Goal: Information Seeking & Learning: Check status

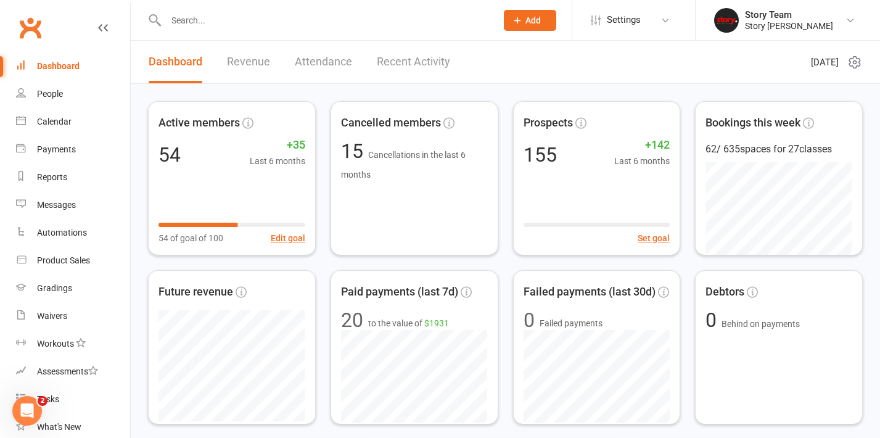
click at [321, 25] on input "text" at bounding box center [325, 20] width 326 height 17
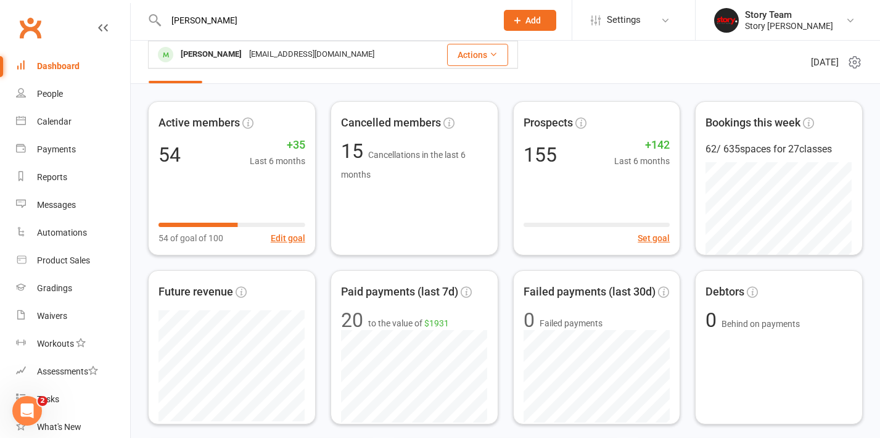
type input "Cyrus"
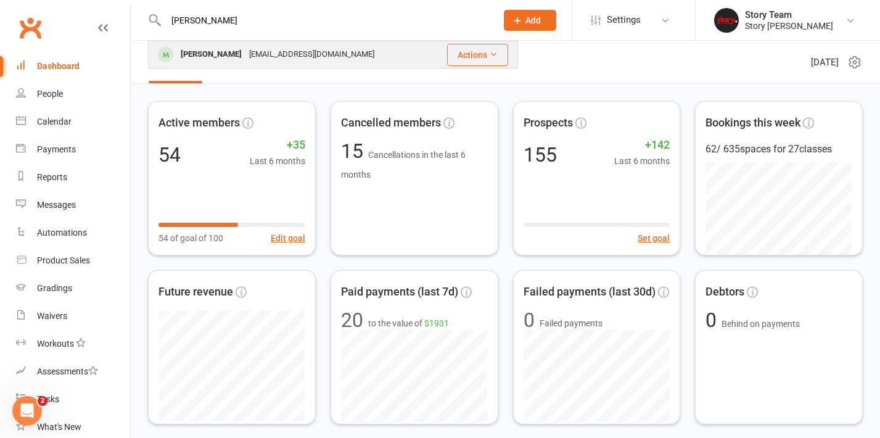
drag, startPoint x: 321, startPoint y: 25, endPoint x: 251, endPoint y: 52, distance: 74.8
click at [251, 52] on div "SAHARJ95@HOTMAIL.COM" at bounding box center [312, 55] width 133 height 18
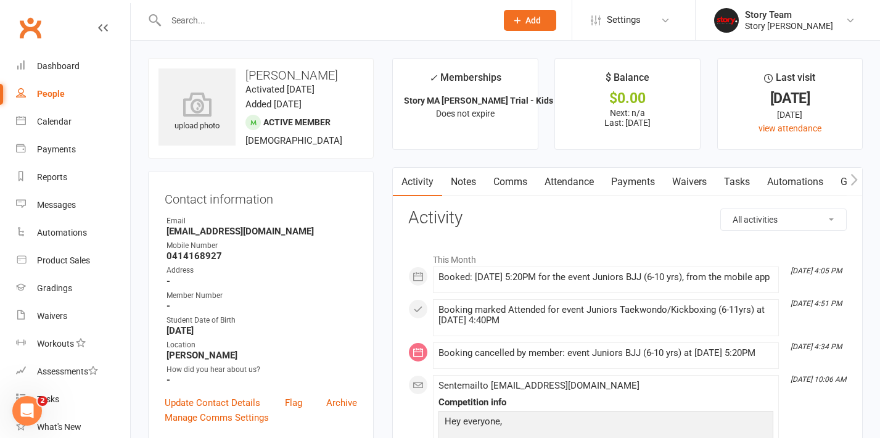
click at [559, 183] on link "Attendance" at bounding box center [569, 182] width 67 height 28
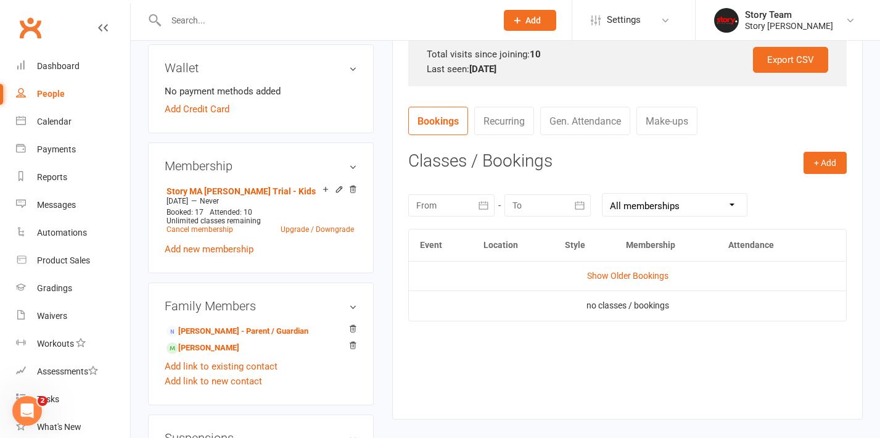
scroll to position [410, 0]
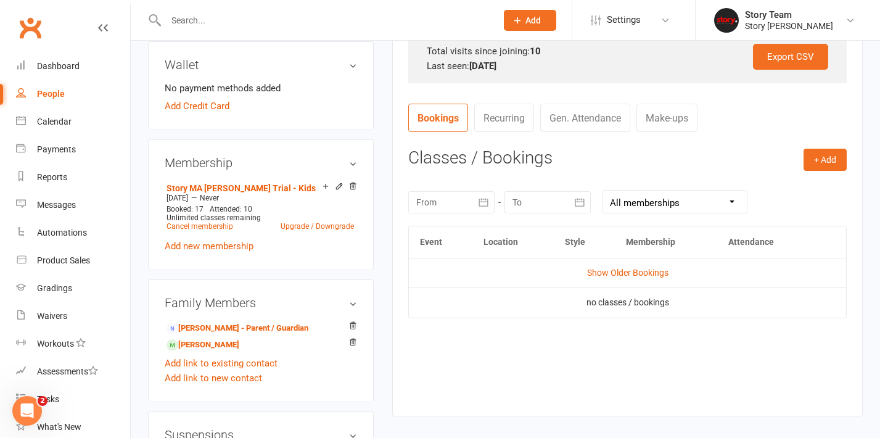
click at [484, 196] on icon "button" at bounding box center [484, 202] width 12 height 12
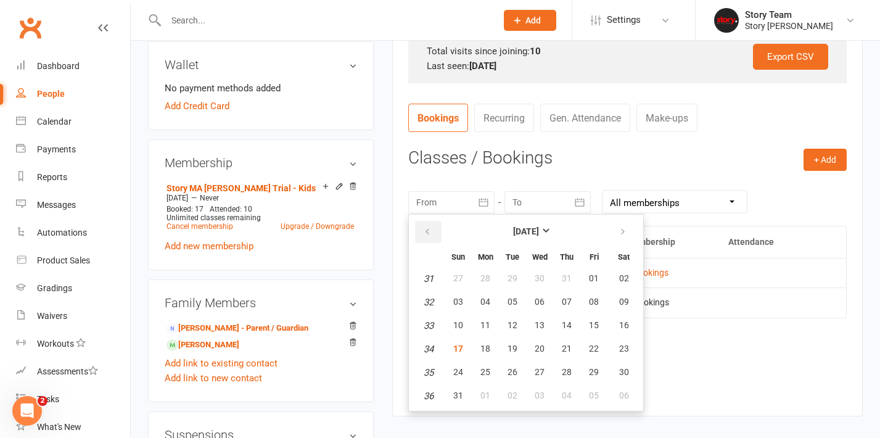
click at [431, 229] on icon "button" at bounding box center [427, 232] width 9 height 10
click at [509, 276] on span "01" at bounding box center [513, 278] width 10 height 10
type input "01 Jul 2025"
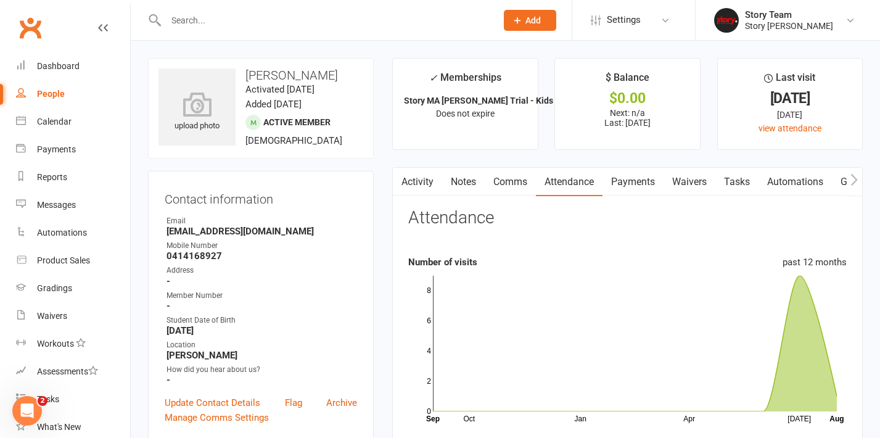
scroll to position [0, 0]
click at [414, 188] on link "Activity" at bounding box center [417, 182] width 49 height 28
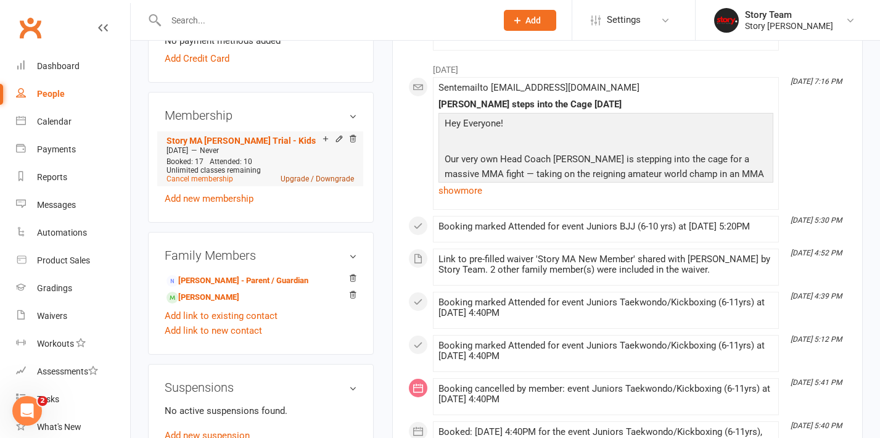
scroll to position [461, 0]
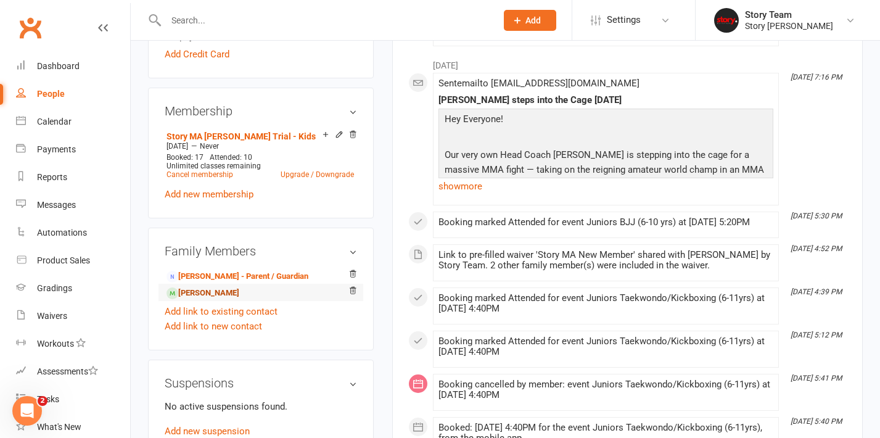
click at [207, 293] on link "Eva Jaffar - Sibling" at bounding box center [203, 293] width 73 height 13
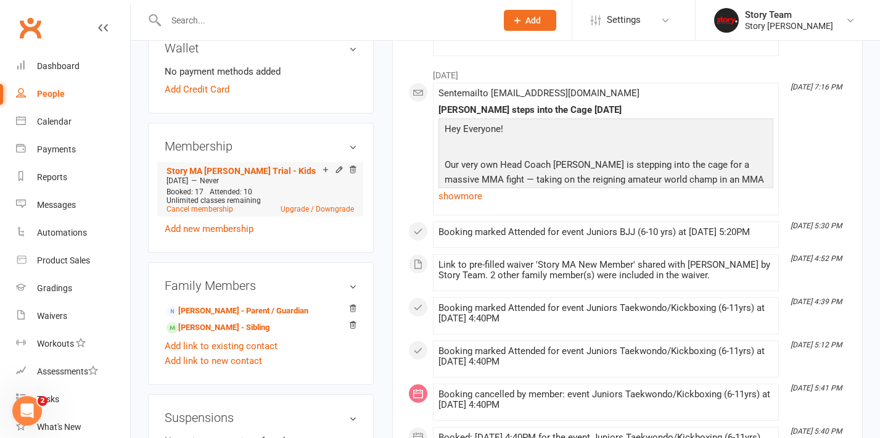
scroll to position [465, 0]
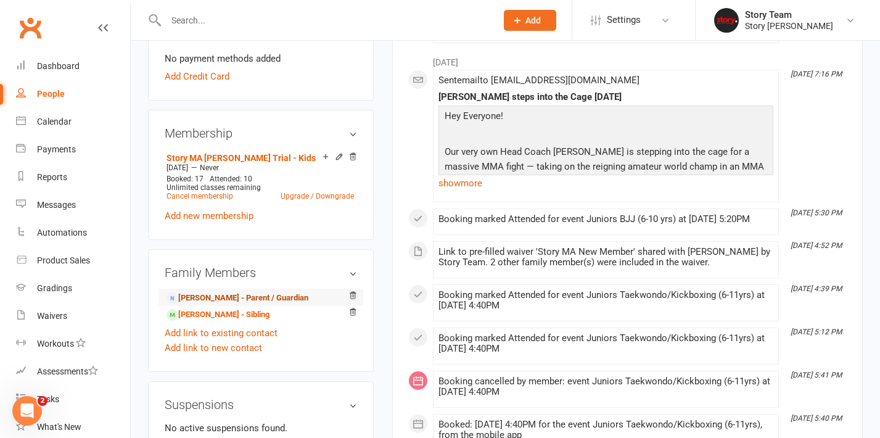
click at [225, 299] on link "Sahar Jaffar - Parent / Guardian" at bounding box center [238, 298] width 142 height 13
